Goal: Navigation & Orientation: Find specific page/section

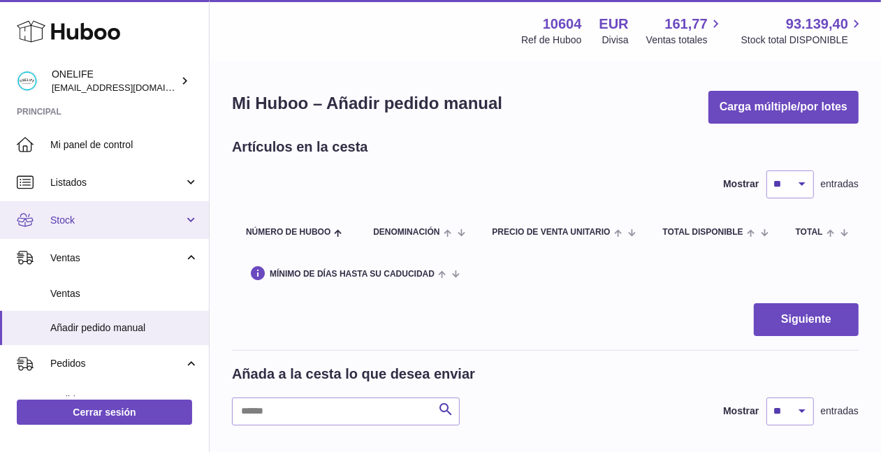
click at [79, 215] on span "Stock" at bounding box center [116, 220] width 133 height 13
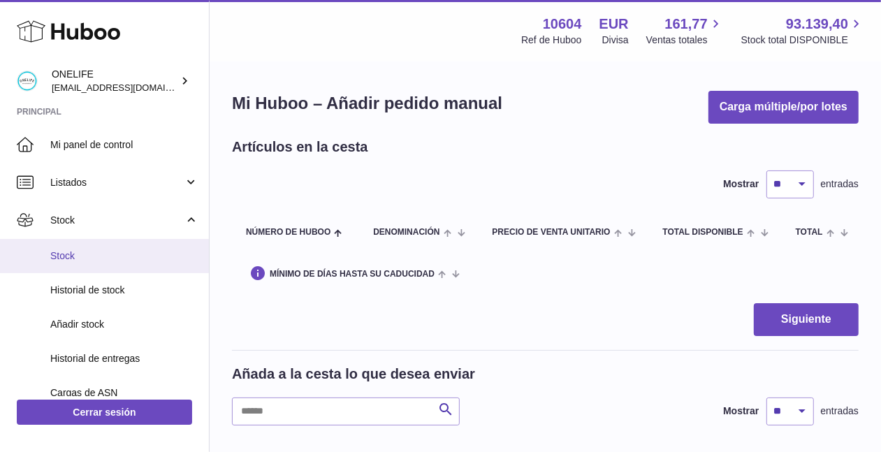
click at [95, 259] on span "Stock" at bounding box center [124, 255] width 148 height 13
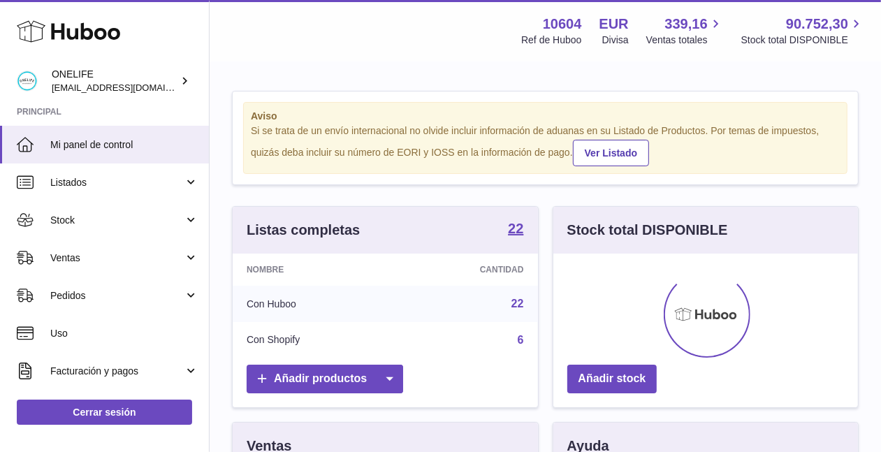
scroll to position [217, 305]
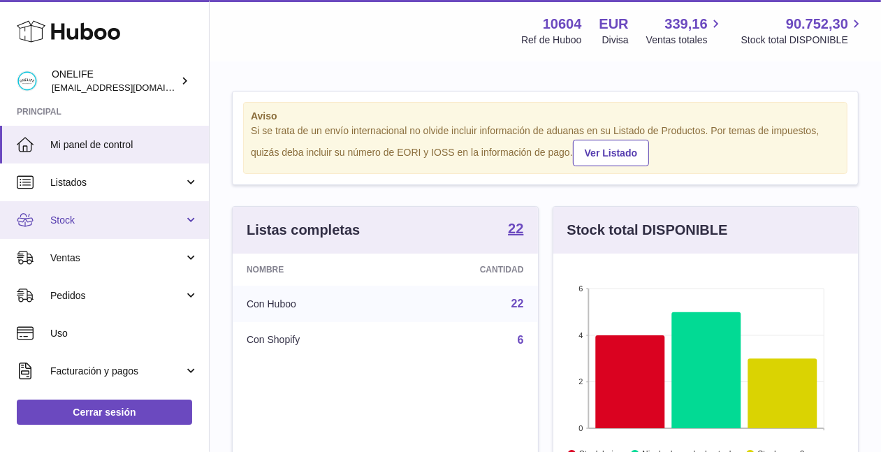
click at [129, 230] on link "Stock" at bounding box center [104, 220] width 209 height 38
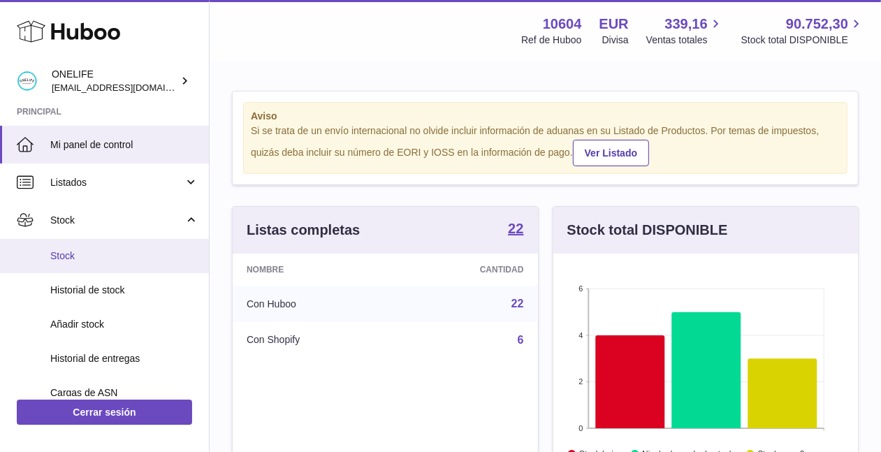
click at [110, 247] on link "Stock" at bounding box center [104, 256] width 209 height 34
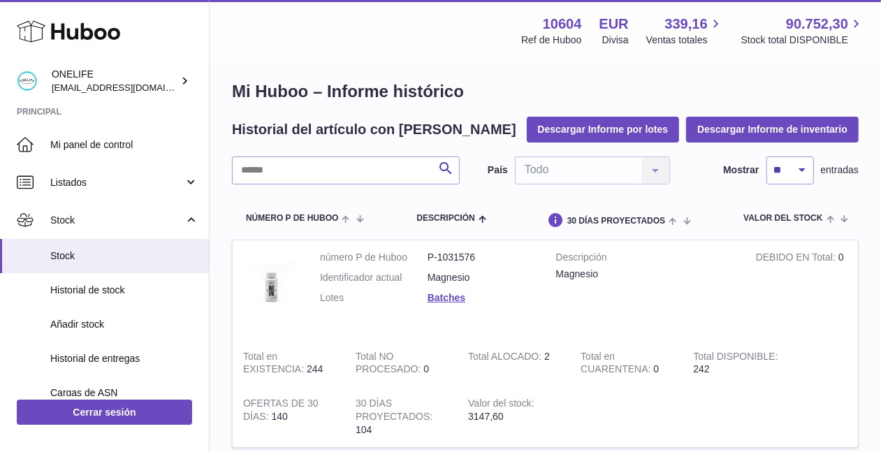
scroll to position [14, 0]
